Goal: Find specific page/section: Find specific page/section

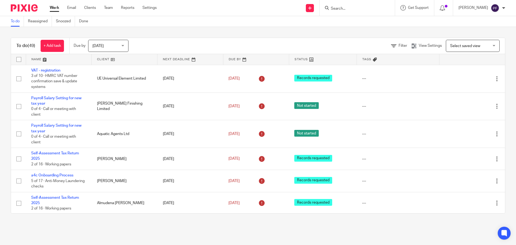
click at [339, 8] on input "Search" at bounding box center [354, 8] width 48 height 5
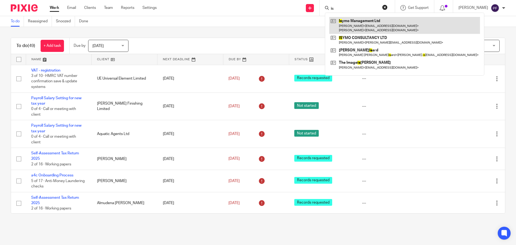
type input "is"
click at [360, 24] on link at bounding box center [404, 25] width 151 height 17
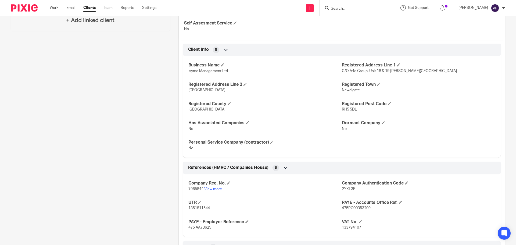
scroll to position [228, 0]
click at [194, 189] on span "7965844" at bounding box center [195, 189] width 15 height 4
copy p "7965844"
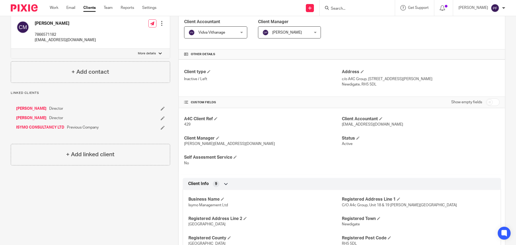
scroll to position [93, 0]
click at [41, 128] on link "ISYMO CONSULTANCY LTD" at bounding box center [40, 127] width 48 height 5
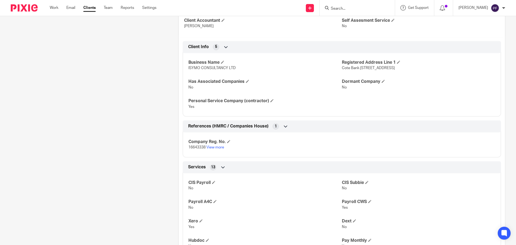
scroll to position [193, 0]
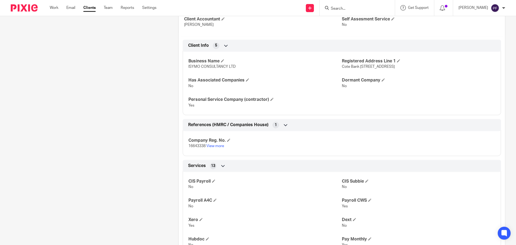
click at [195, 147] on span "16643338" at bounding box center [196, 146] width 17 height 4
copy p "16643338"
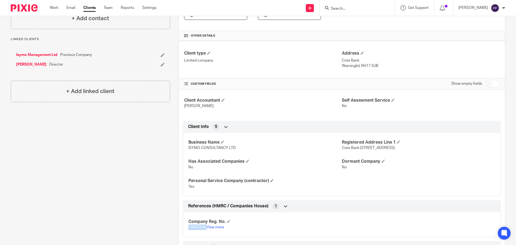
scroll to position [111, 0]
click at [47, 55] on link "Isymo Management Ltd" at bounding box center [36, 55] width 41 height 5
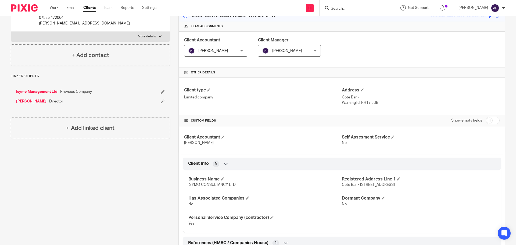
scroll to position [75, 0]
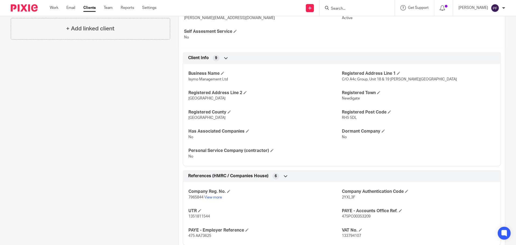
scroll to position [220, 0]
click at [192, 198] on span "7965844" at bounding box center [195, 197] width 15 height 4
copy p "7965844"
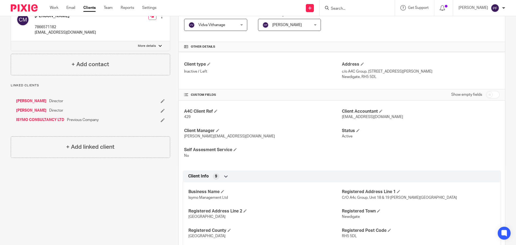
scroll to position [100, 0]
click at [54, 122] on link "ISYMO CONSULTANCY LTD" at bounding box center [40, 120] width 48 height 5
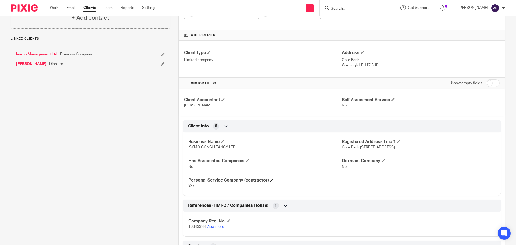
scroll to position [201, 0]
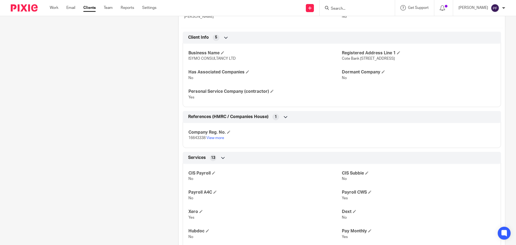
click at [194, 139] on span "16643338" at bounding box center [196, 138] width 17 height 4
copy p "16643338"
click at [310, 97] on p "Yes" at bounding box center [265, 97] width 154 height 5
click at [345, 11] on input "Search" at bounding box center [354, 8] width 48 height 5
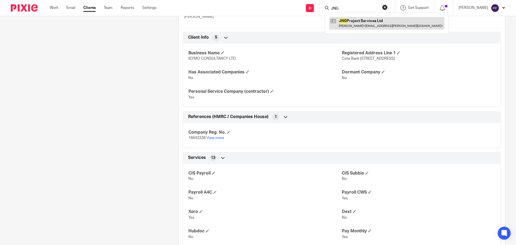
type input "JNG"
click at [345, 20] on link at bounding box center [386, 23] width 115 height 12
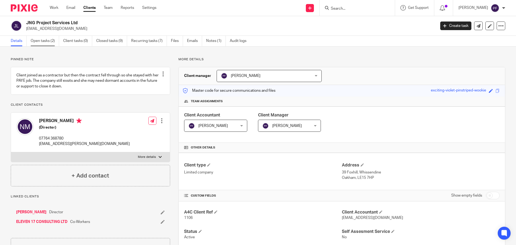
click at [50, 42] on link "Open tasks (2)" at bounding box center [45, 41] width 28 height 10
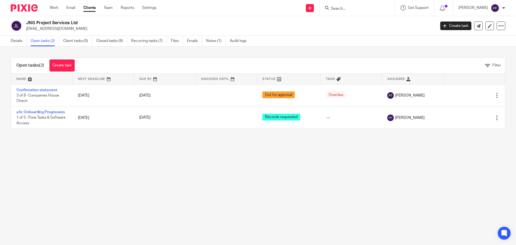
click at [47, 89] on link "Confirmation statement" at bounding box center [36, 90] width 41 height 4
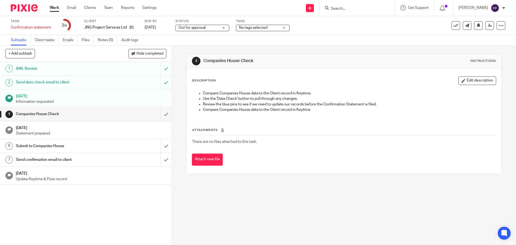
click at [54, 8] on link "Work" at bounding box center [54, 7] width 9 height 5
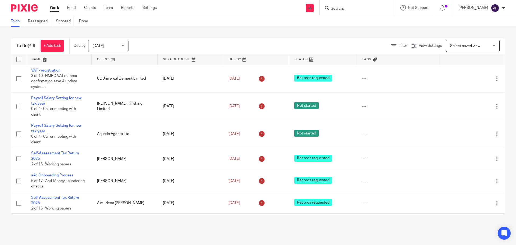
click at [345, 10] on input "Search" at bounding box center [354, 8] width 48 height 5
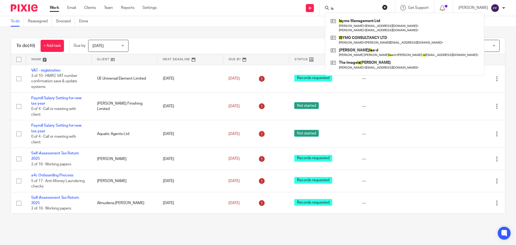
type input "i"
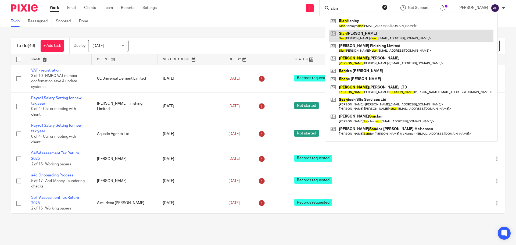
type input "sian"
click at [349, 36] on link at bounding box center [411, 36] width 164 height 12
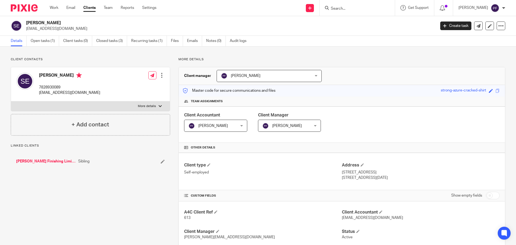
scroll to position [54, 0]
